Goal: Transaction & Acquisition: Purchase product/service

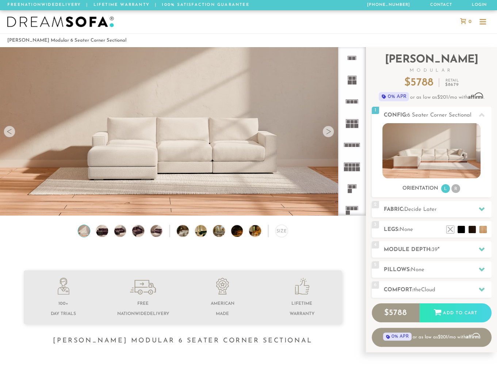
scroll to position [7937, 491]
click at [421, 248] on h2 "Module Depth: 39 "" at bounding box center [438, 249] width 108 height 8
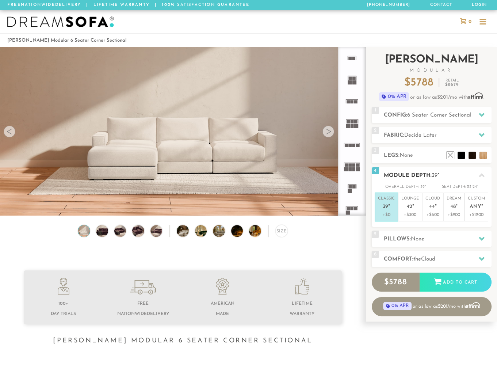
click at [395, 203] on p "Classic 39 "" at bounding box center [386, 204] width 17 height 16
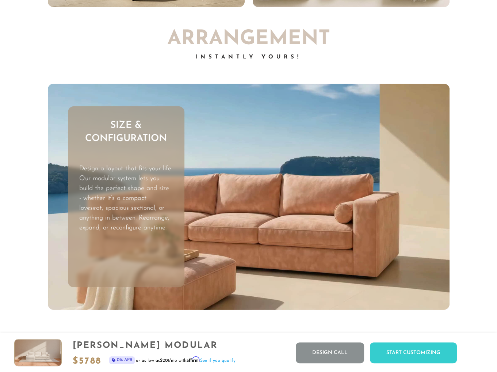
scroll to position [1931, 0]
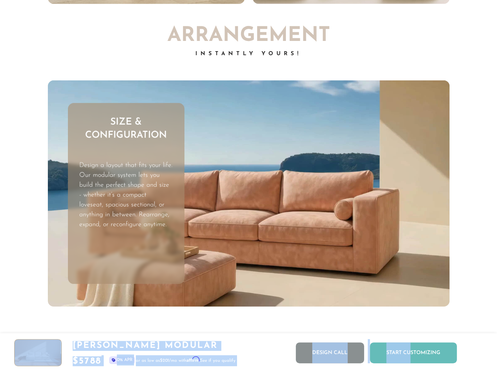
drag, startPoint x: 406, startPoint y: 351, endPoint x: 411, endPoint y: 354, distance: 5.7
click at [411, 354] on div "[PERSON_NAME] Modular $ 5788 0% APR or as low as $201 /mo with Affirm . See if …" at bounding box center [248, 352] width 497 height 39
click at [411, 354] on div "Start Customizing" at bounding box center [413, 352] width 87 height 21
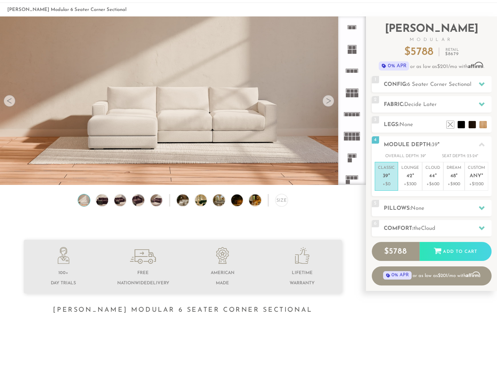
scroll to position [0, 0]
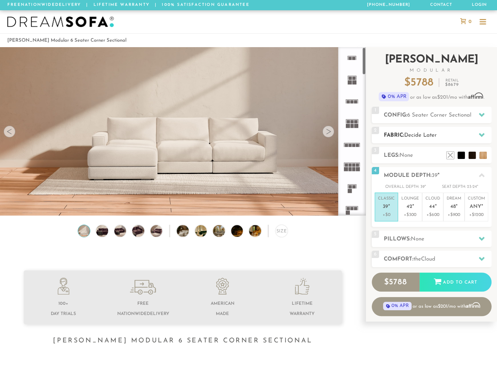
click at [424, 136] on span "Decide Later" at bounding box center [420, 135] width 33 height 5
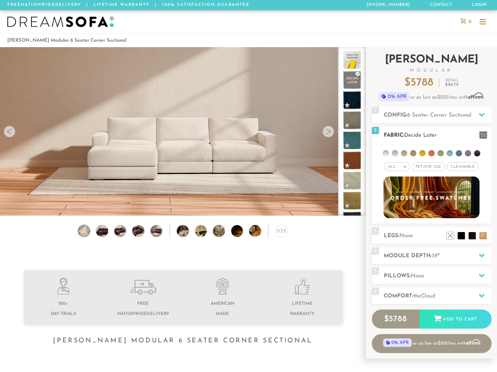
click at [421, 152] on li at bounding box center [422, 153] width 6 height 6
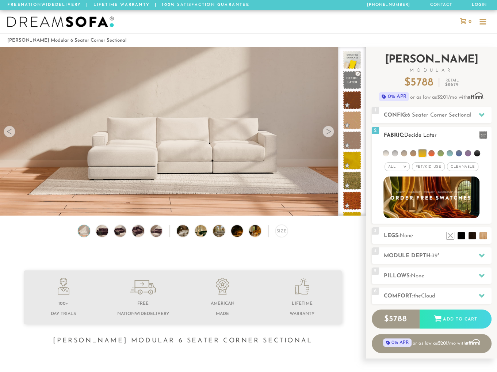
click at [423, 152] on li at bounding box center [422, 152] width 7 height 7
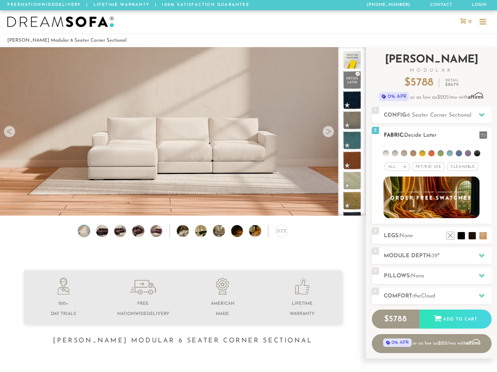
click at [467, 166] on span "Cleanable x" at bounding box center [462, 166] width 31 height 9
click at [386, 152] on li at bounding box center [386, 153] width 6 height 6
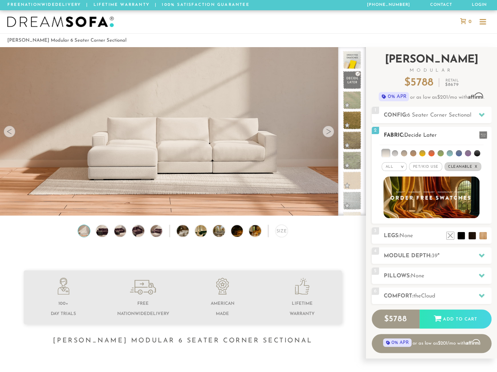
click at [396, 163] on div "All >" at bounding box center [394, 166] width 25 height 9
click at [394, 194] on li "Family" at bounding box center [394, 196] width 25 height 10
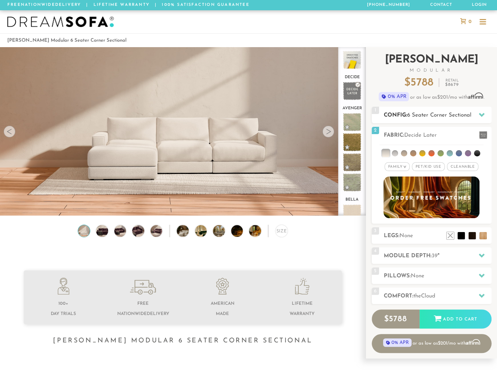
click at [437, 115] on span "6 Seater Corner Sectional" at bounding box center [439, 115] width 64 height 5
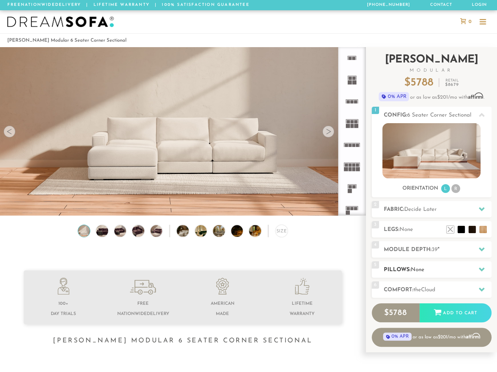
click at [402, 271] on h2 "Pillows: None" at bounding box center [438, 270] width 108 height 8
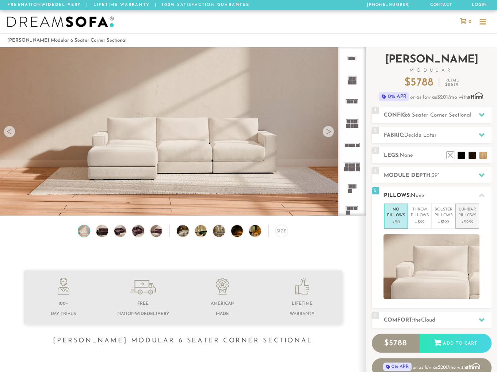
click at [470, 213] on p "Lumbar Pillows" at bounding box center [467, 213] width 18 height 12
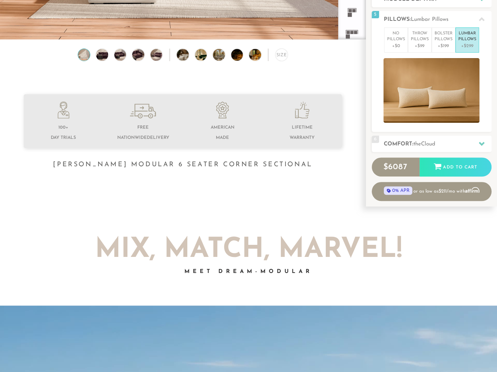
scroll to position [177, 0]
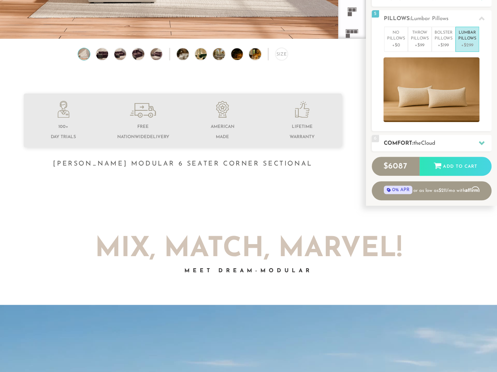
click at [424, 145] on h2 "Comfort: the Cloud" at bounding box center [438, 143] width 108 height 8
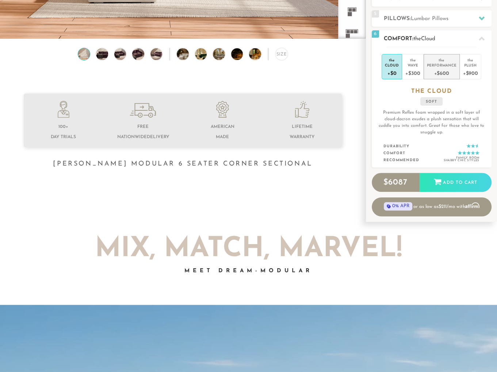
click at [436, 62] on div "Performance" at bounding box center [442, 64] width 30 height 5
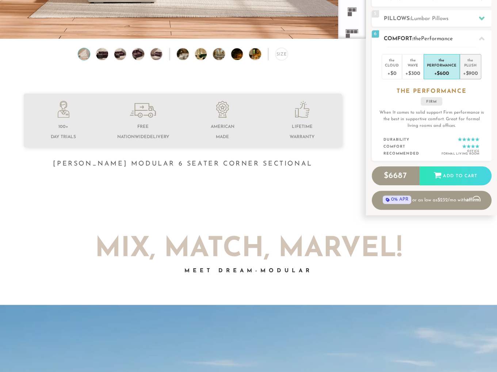
click at [468, 61] on div "the" at bounding box center [470, 58] width 15 height 7
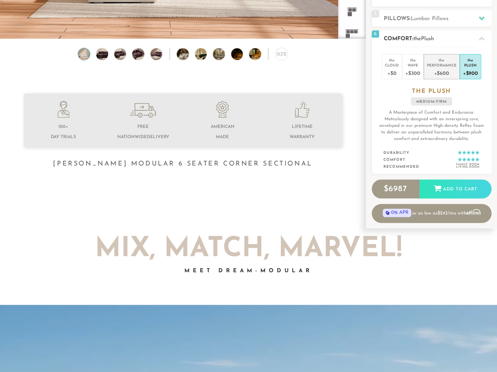
click at [440, 61] on div "the" at bounding box center [442, 58] width 30 height 7
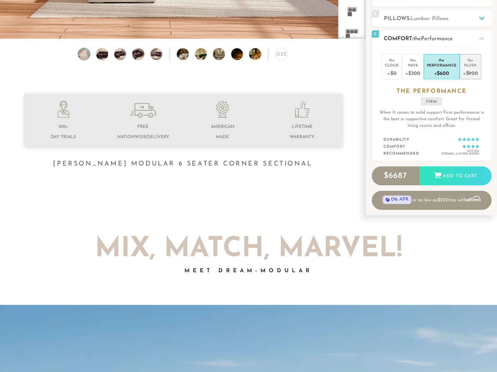
click at [463, 63] on div "Plush" at bounding box center [470, 64] width 15 height 5
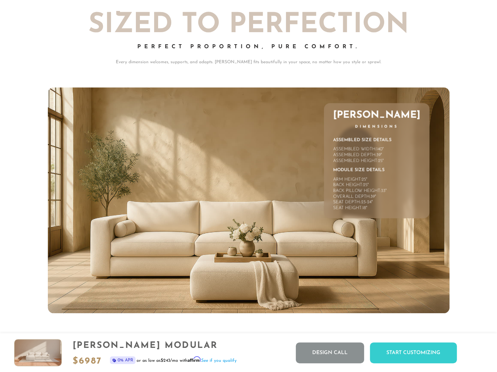
scroll to position [3046, 0]
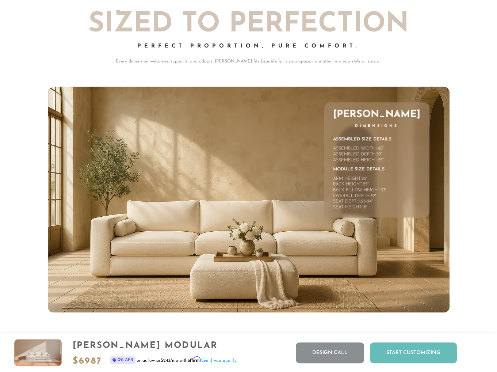
click at [396, 348] on div "Start Customizing" at bounding box center [413, 352] width 87 height 21
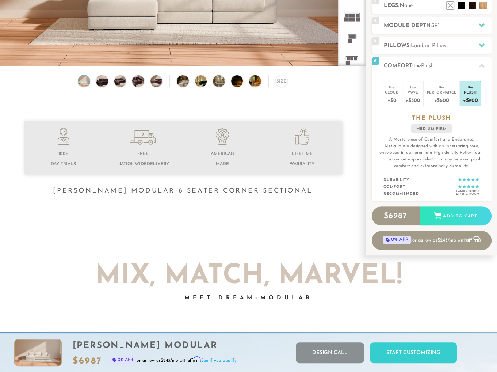
scroll to position [148, 0]
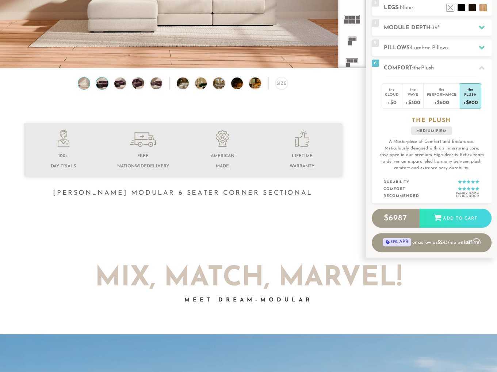
click at [102, 85] on img at bounding box center [102, 83] width 14 height 12
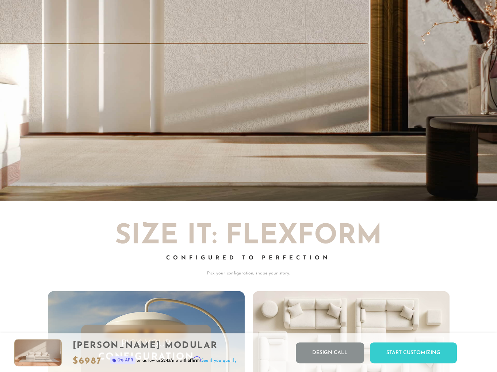
scroll to position [1449, 0]
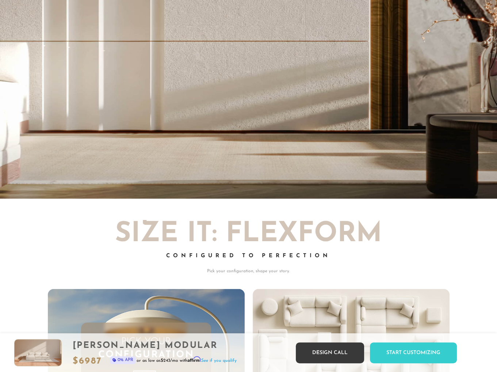
click at [328, 355] on link "Design Call" at bounding box center [330, 352] width 68 height 21
